Goal: Obtain resource: Obtain resource

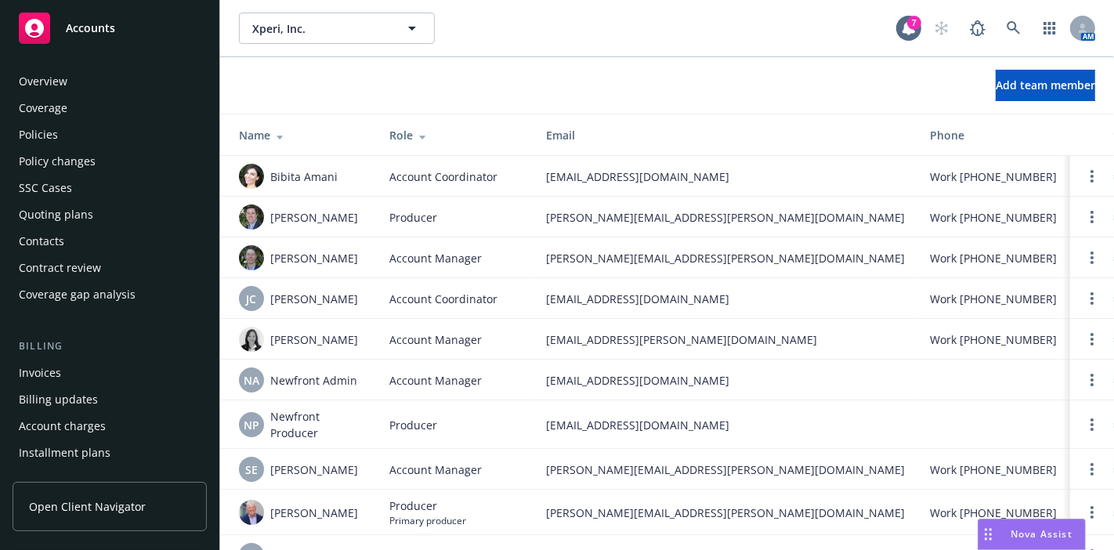
scroll to position [427, 0]
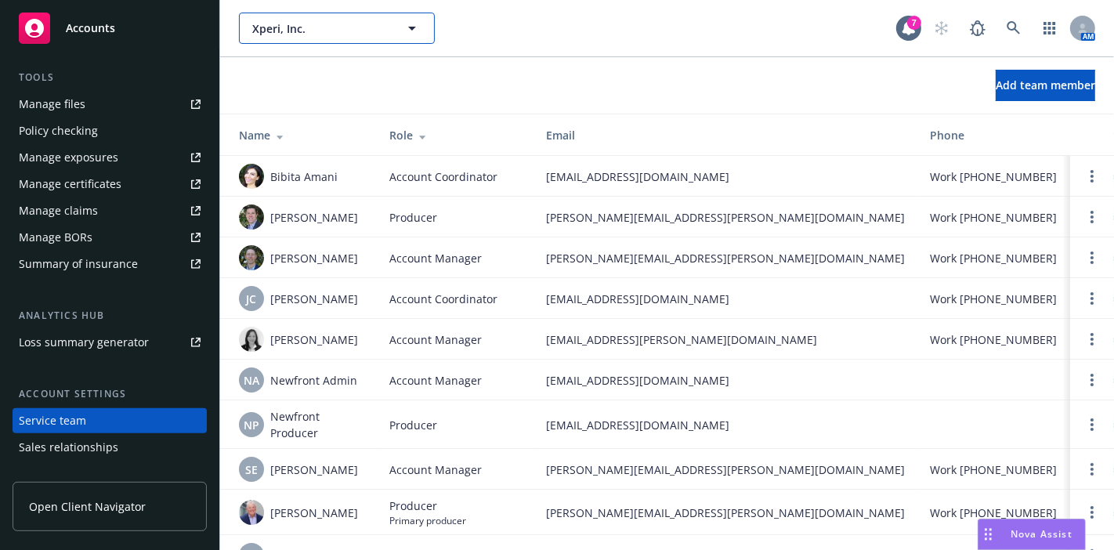
click at [317, 30] on span "Xperi, Inc." at bounding box center [320, 28] width 136 height 16
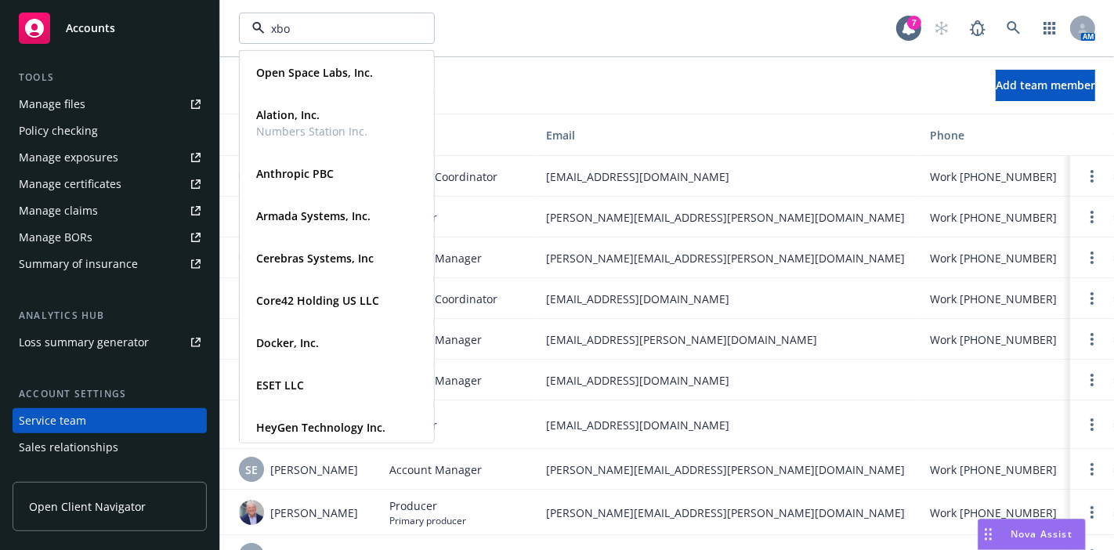
type input "xbow"
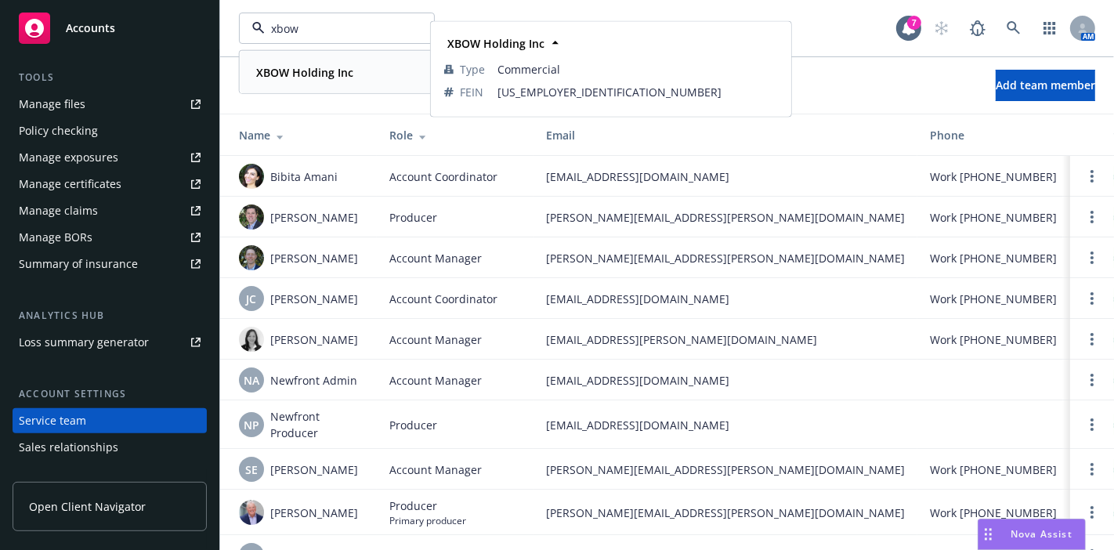
click at [367, 69] on div "XBOW Holding Inc" at bounding box center [337, 72] width 174 height 23
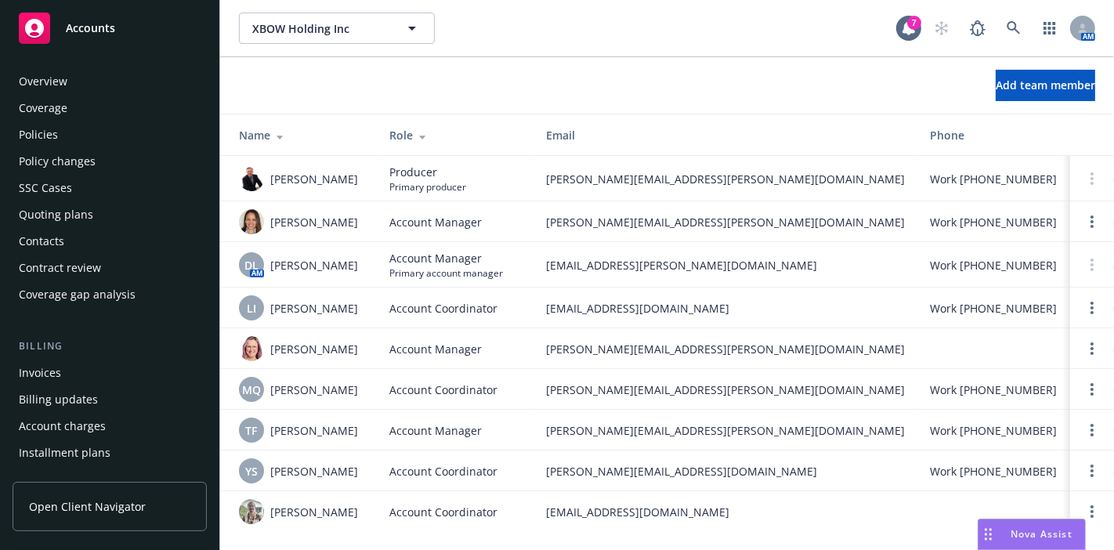
click at [40, 79] on div "Overview" at bounding box center [43, 81] width 49 height 25
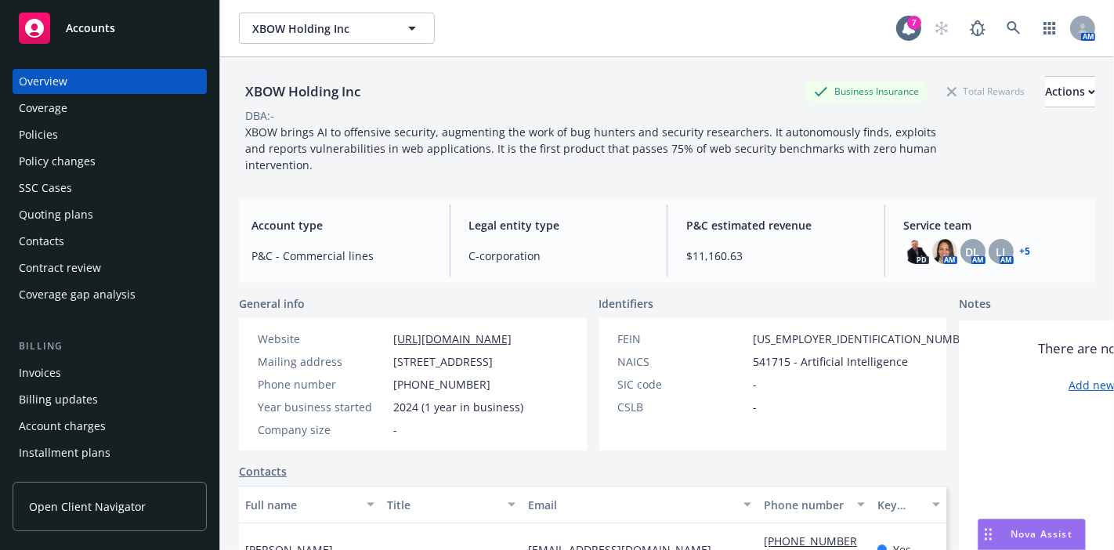
click at [56, 113] on div "Coverage" at bounding box center [43, 108] width 49 height 25
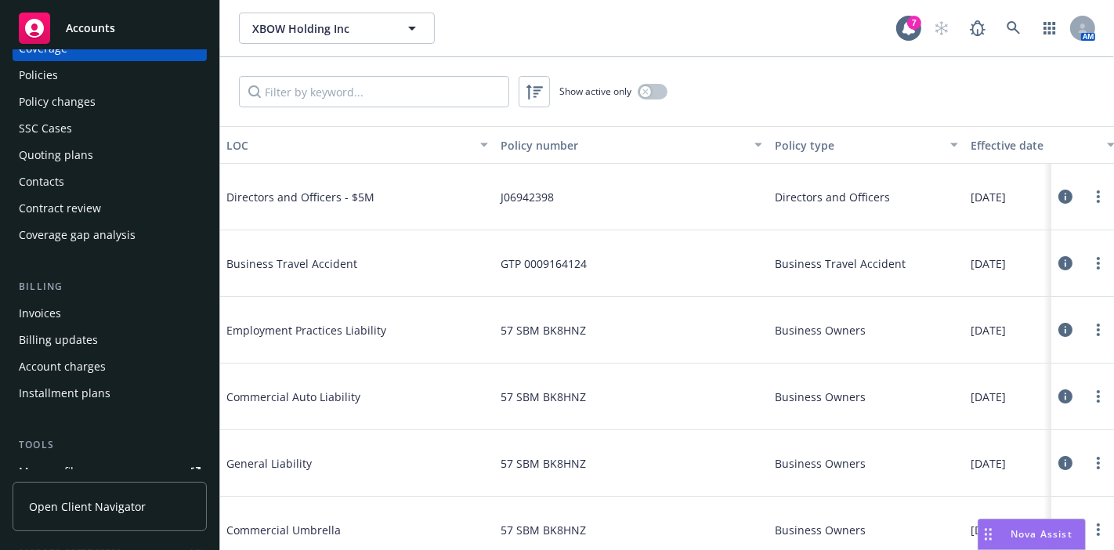
scroll to position [87, 0]
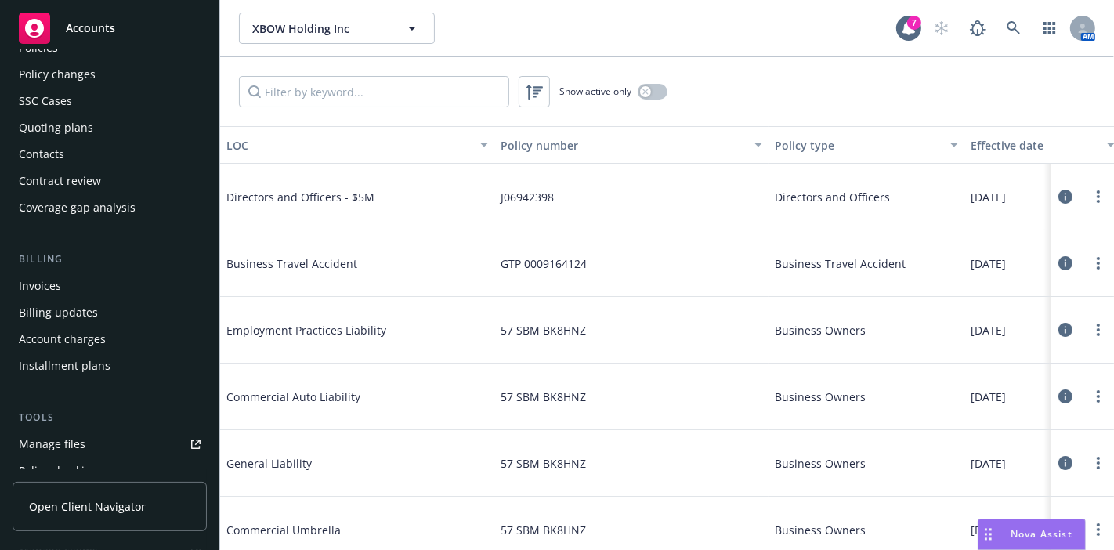
click at [66, 130] on div "Quoting plans" at bounding box center [56, 127] width 74 height 25
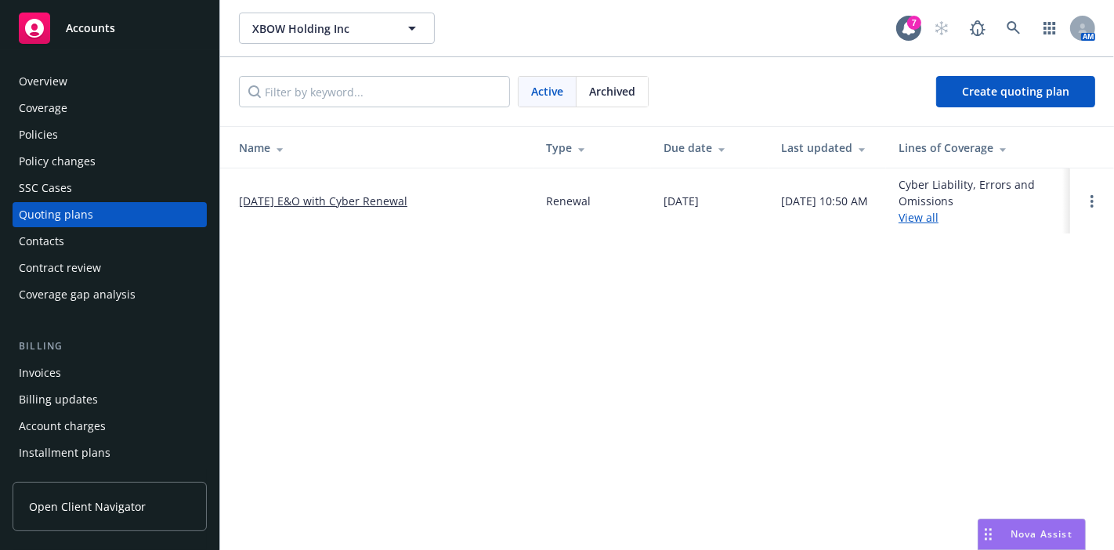
click at [597, 98] on span "Archived" at bounding box center [612, 91] width 46 height 16
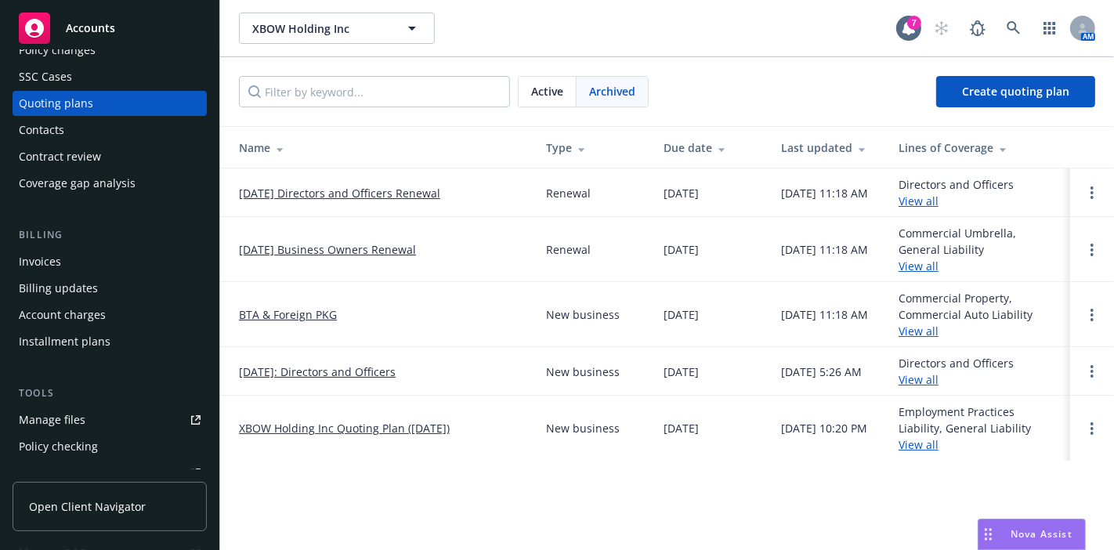
scroll to position [174, 0]
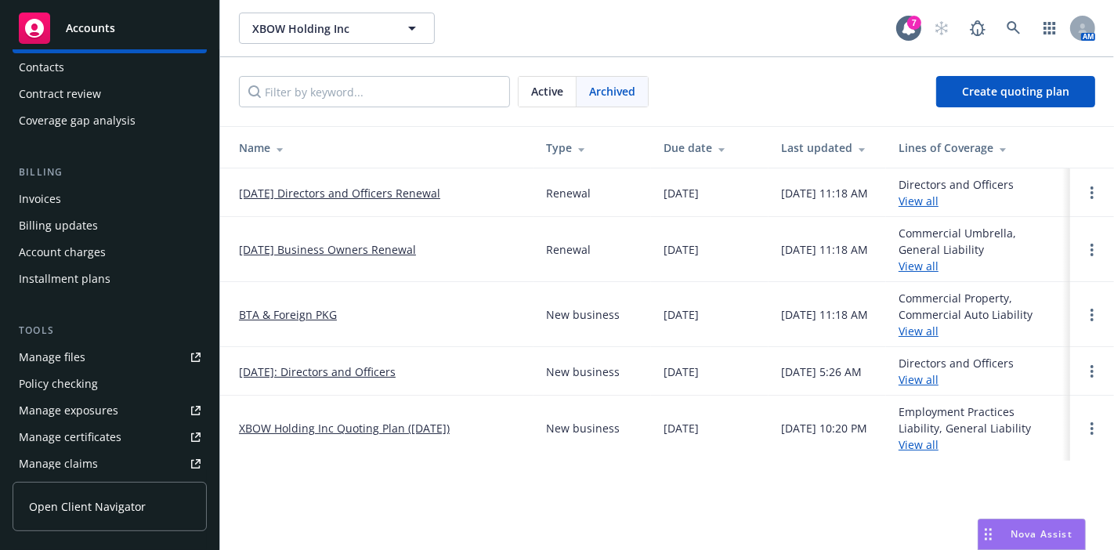
click at [61, 349] on div "Manage files" at bounding box center [52, 357] width 67 height 25
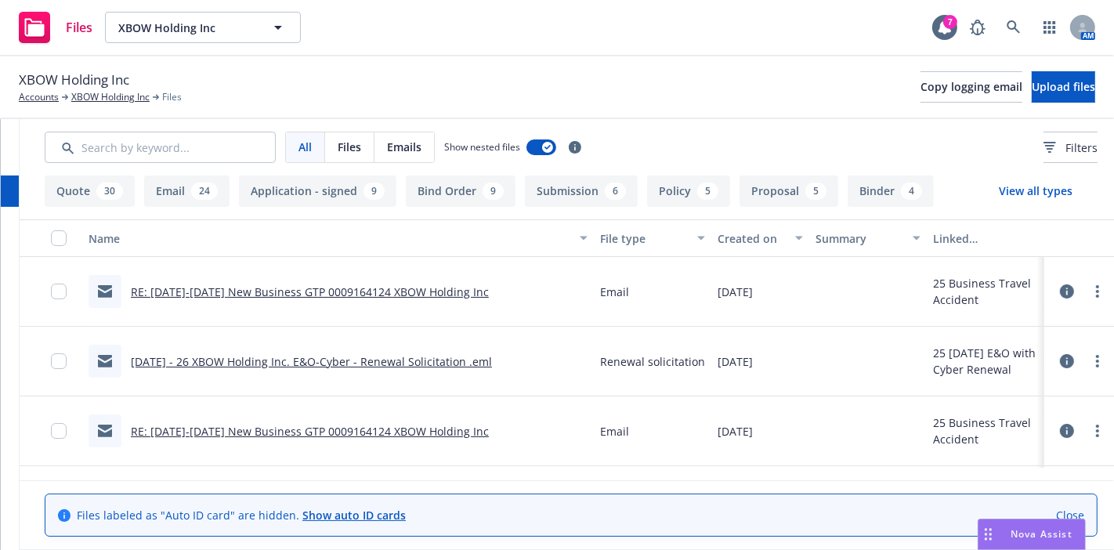
scroll to position [0, 301]
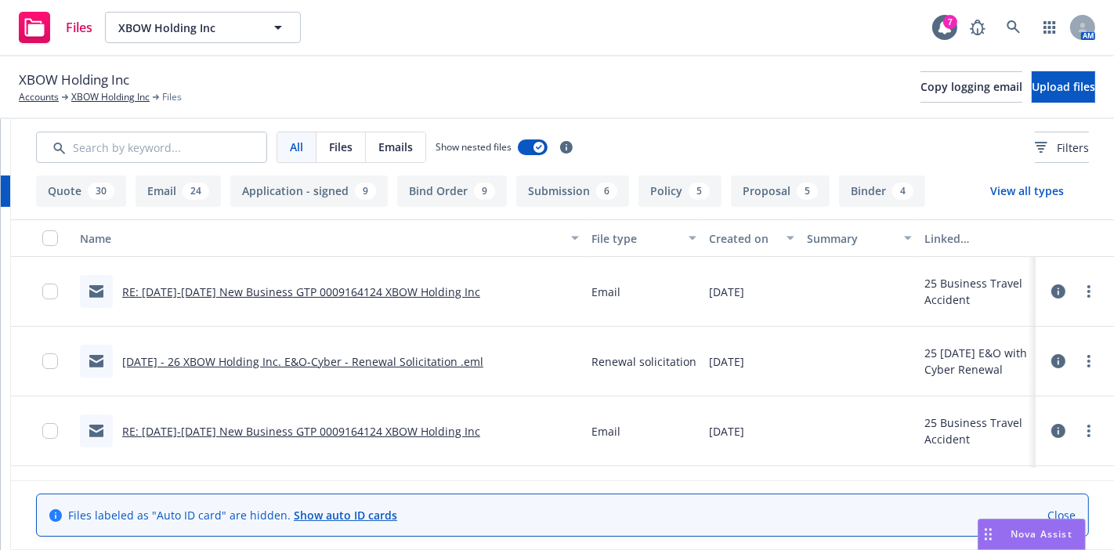
click at [1057, 507] on link "Close" at bounding box center [1061, 515] width 28 height 16
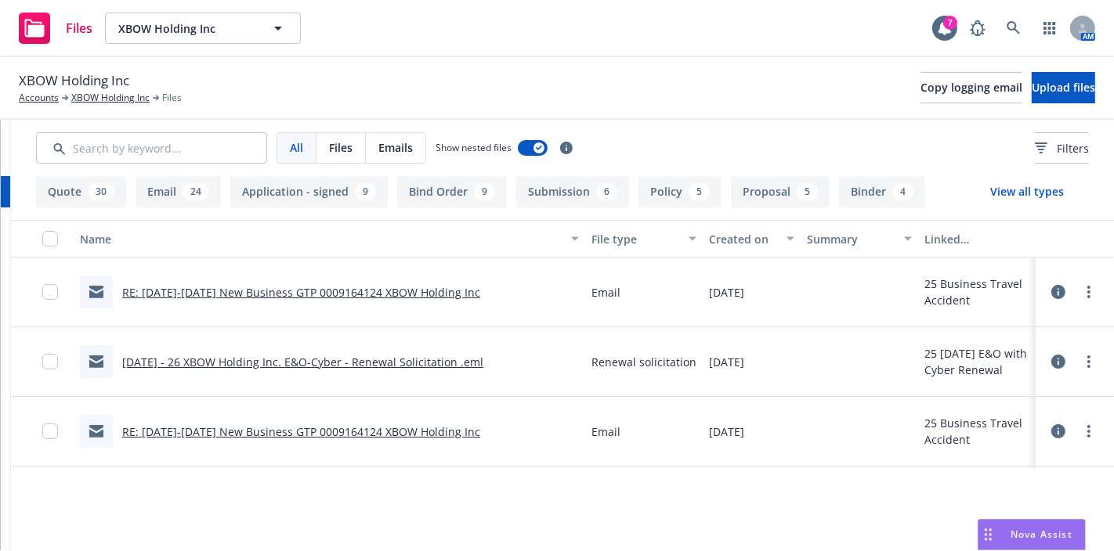
scroll to position [0, 0]
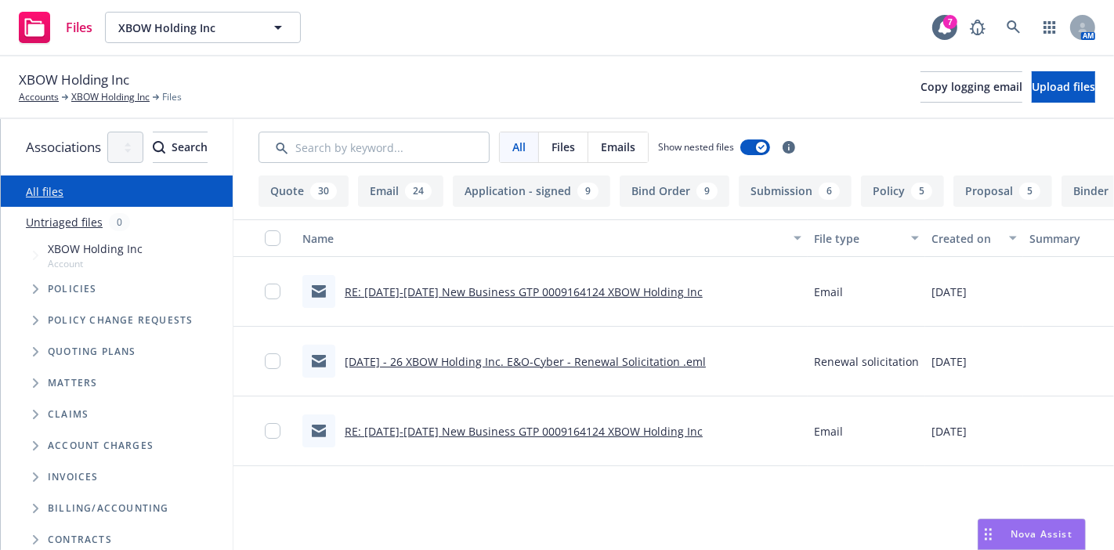
click at [349, 183] on button "Quote 30" at bounding box center [303, 190] width 90 height 31
